Goal: Communication & Community: Answer question/provide support

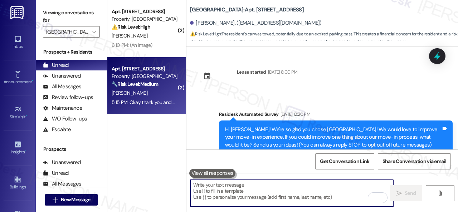
scroll to position [7167, 0]
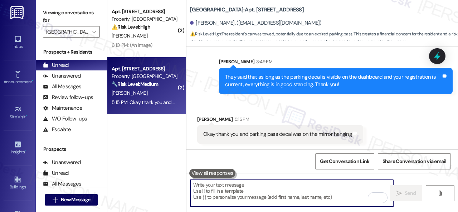
click at [246, 197] on textarea "To enrich screen reader interactions, please activate Accessibility in Grammarl…" at bounding box center [291, 193] width 203 height 27
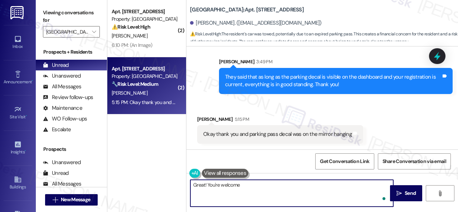
type textarea "Great! You're welcome!"
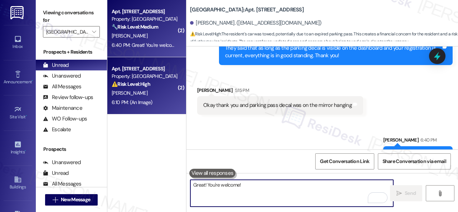
click at [159, 98] on div "[PERSON_NAME]" at bounding box center [145, 93] width 68 height 9
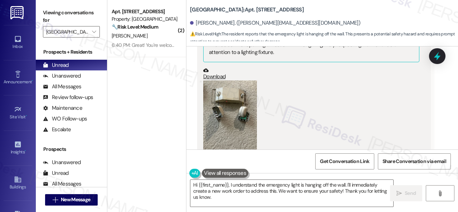
scroll to position [11127, 0]
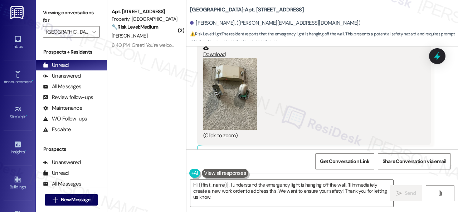
click at [242, 116] on button "Zoom image" at bounding box center [230, 94] width 54 height 72
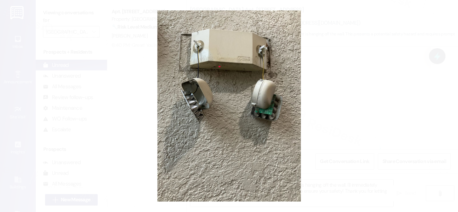
click at [241, 129] on button "Unzoom image" at bounding box center [229, 106] width 458 height 212
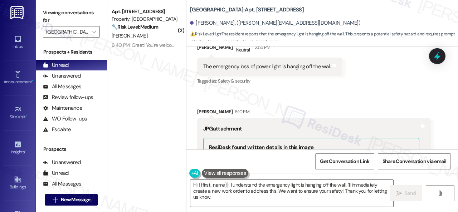
scroll to position [10912, 0]
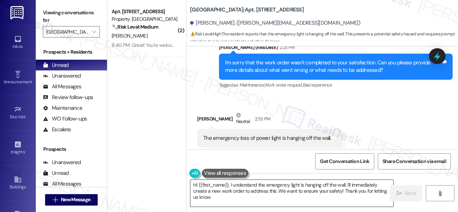
click at [266, 184] on textarea "Hi {{first_name}}, I understand the emergency light is hanging off the wall. I'…" at bounding box center [291, 193] width 203 height 27
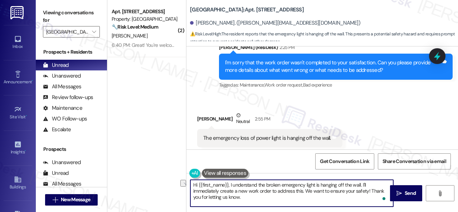
drag, startPoint x: 230, startPoint y: 186, endPoint x: 184, endPoint y: 186, distance: 45.8
click at [184, 186] on div "( 2 ) Apt. [STREET_ADDRESS] Property: [GEOGRAPHIC_DATA] Central 🔧 Risk Level: M…" at bounding box center [282, 106] width 351 height 212
drag, startPoint x: 324, startPoint y: 184, endPoint x: 387, endPoint y: 197, distance: 65.1
click at [387, 197] on textarea "I understand the broken emergency light is hanging off the wall. I'll immediate…" at bounding box center [291, 193] width 203 height 27
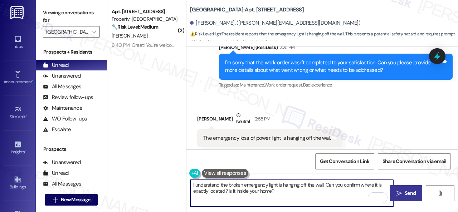
type textarea "I understand the broken emergency light is hanging off the wall. Can you confir…"
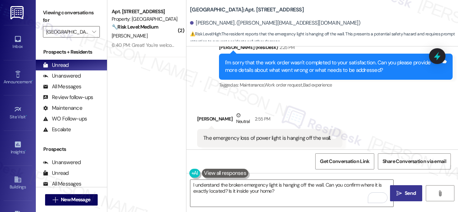
click at [403, 196] on span "Send" at bounding box center [410, 194] width 14 height 8
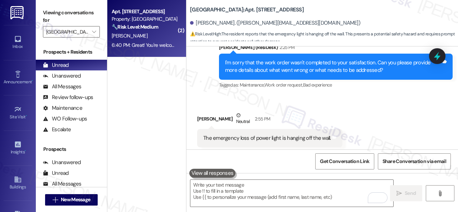
scroll to position [11269, 0]
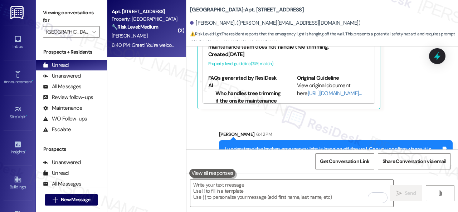
click at [165, 43] on div "6:40 PM: Great! You're welcome! 6:40 PM: Great! You're welcome!" at bounding box center [146, 45] width 68 height 6
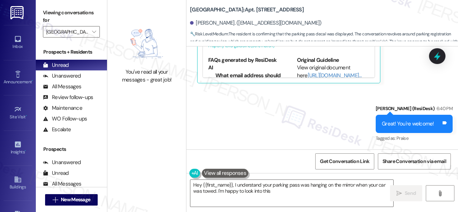
scroll to position [2, 0]
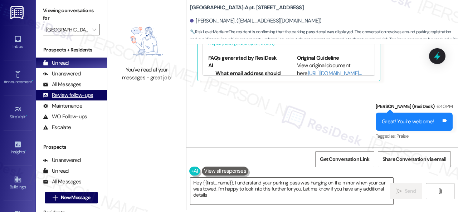
type textarea "Hey {{first_name}}, I understand your parking pass was hanging on the mirror wh…"
